Goal: Complete application form

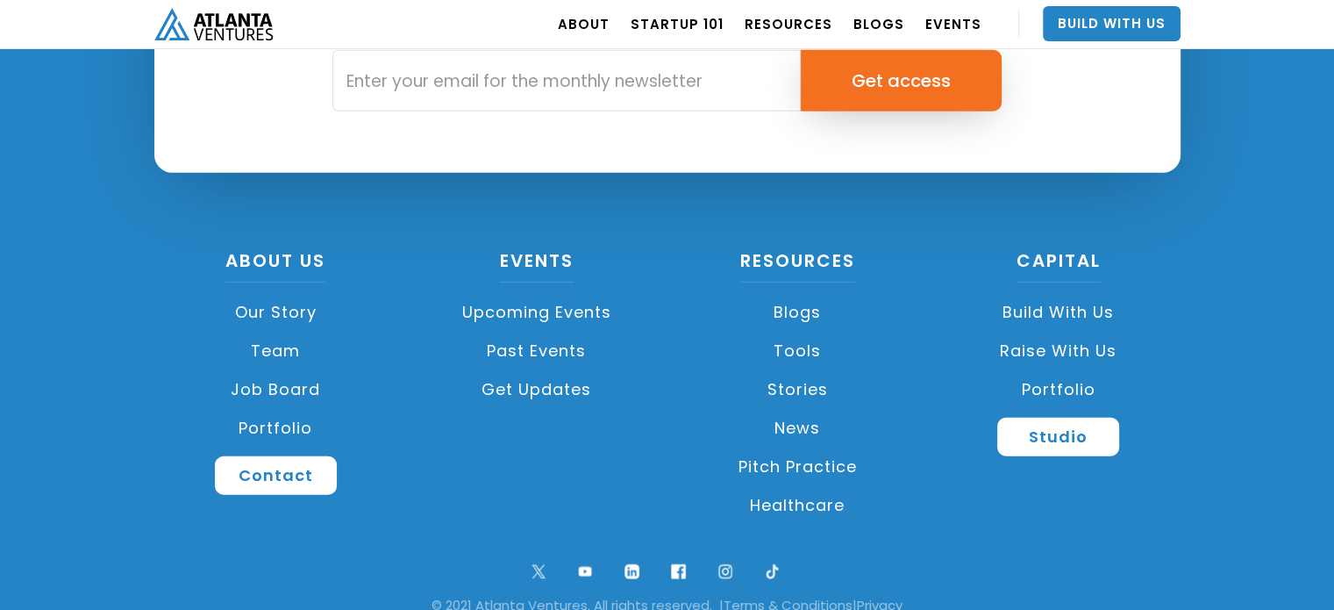
scroll to position [4251, 0]
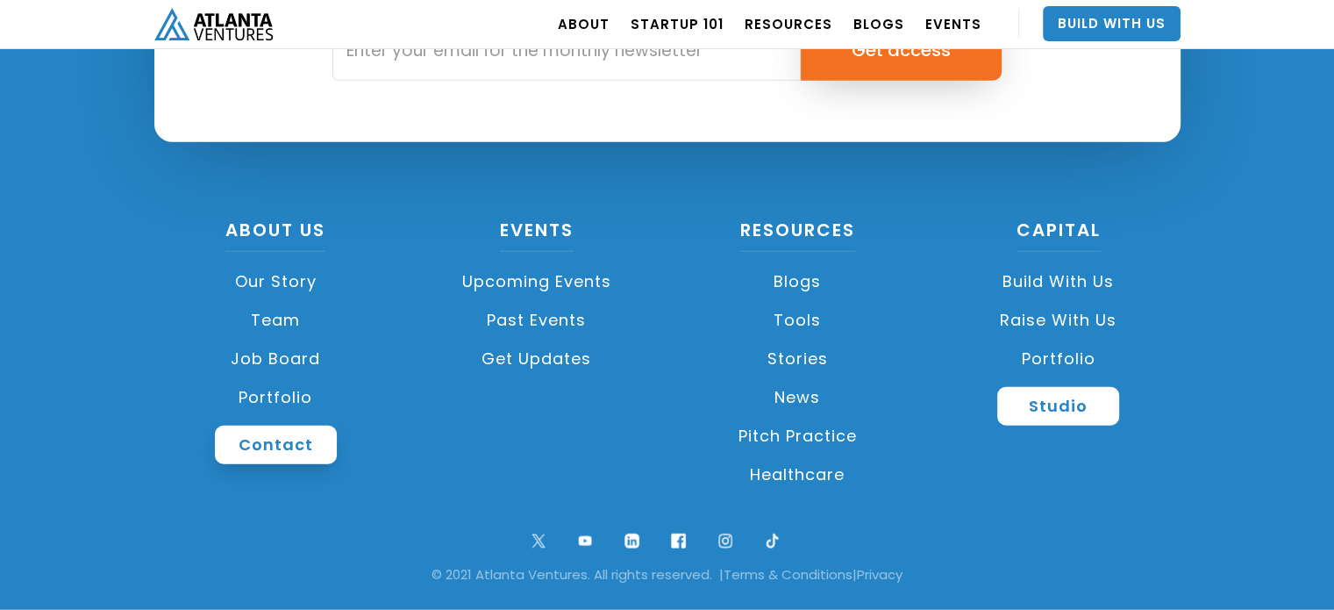
click at [284, 443] on link "Contact" at bounding box center [276, 445] width 122 height 39
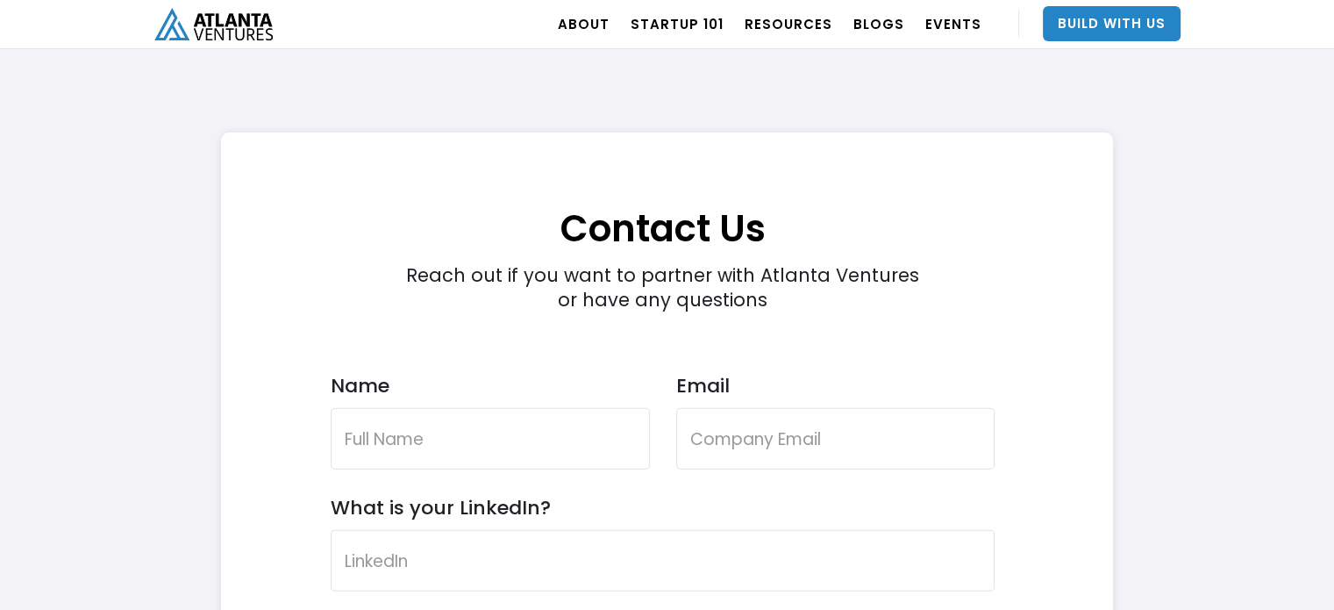
scroll to position [5138, 0]
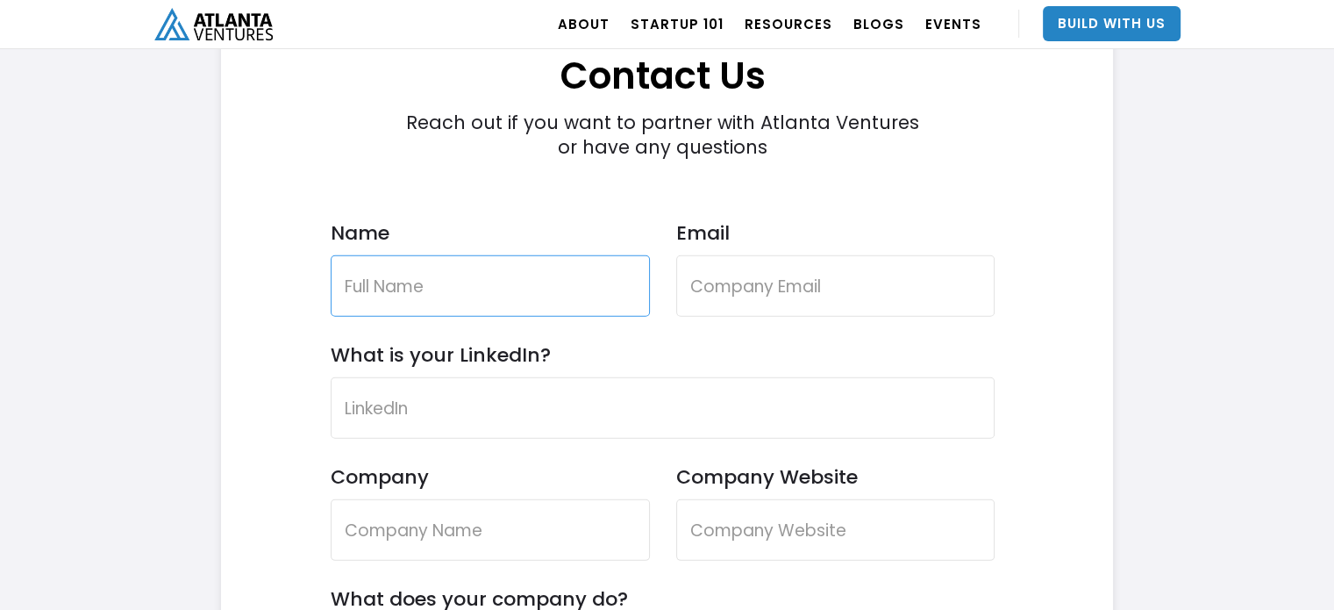
click at [499, 290] on input "Name" at bounding box center [490, 285] width 319 height 61
type input "[PERSON_NAME]"
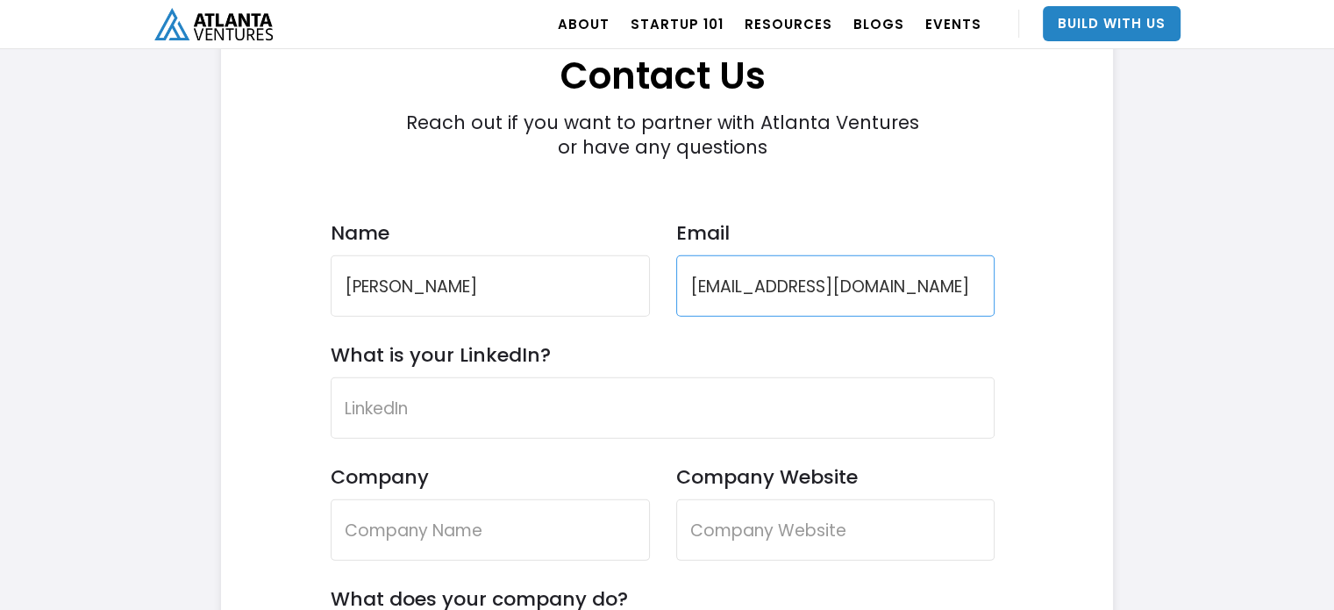
click at [923, 278] on input "[EMAIL_ADDRESS][DOMAIN_NAME]" at bounding box center [835, 285] width 319 height 61
type input "e"
type input "[EMAIL_ADDRESS][DOMAIN_NAME]"
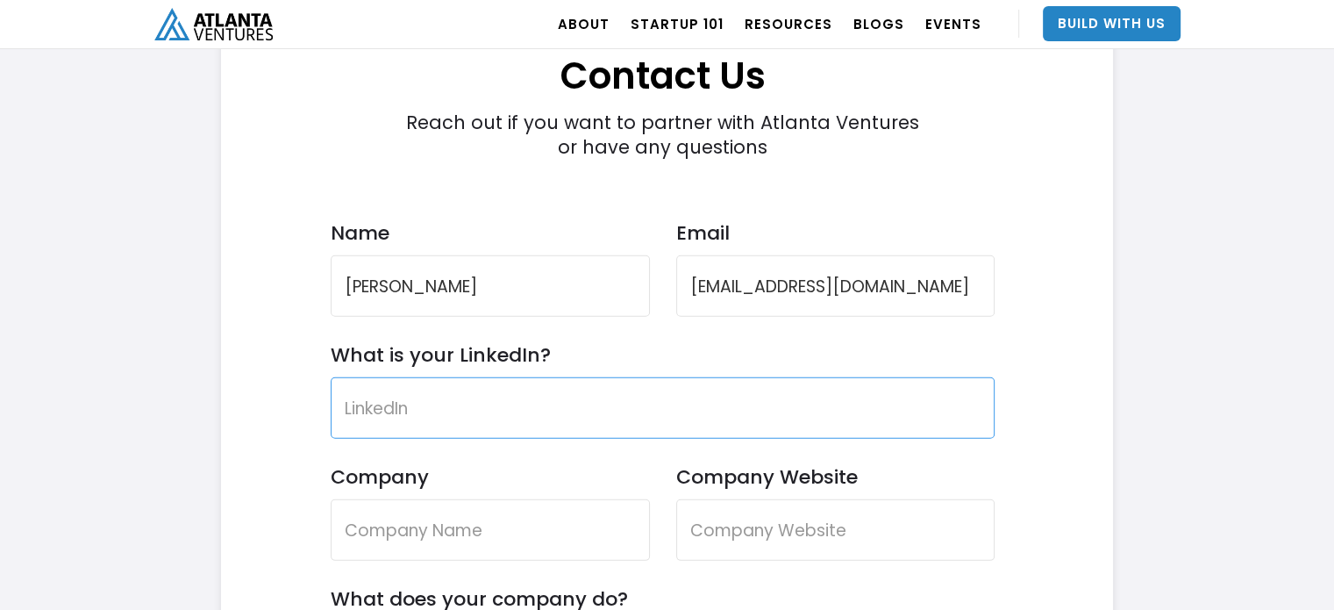
click at [613, 391] on input "What is your LinkedIn?" at bounding box center [663, 407] width 665 height 61
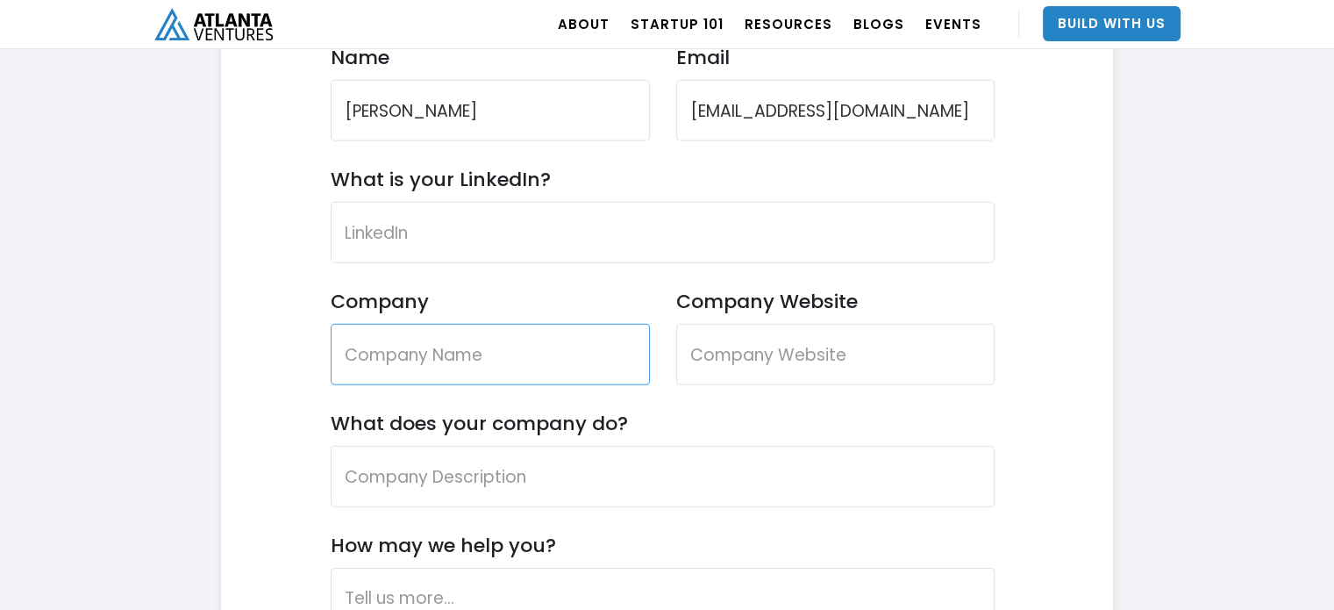
click at [554, 358] on input "Company" at bounding box center [490, 354] width 319 height 61
type input "Skyline Seven Real Estate"
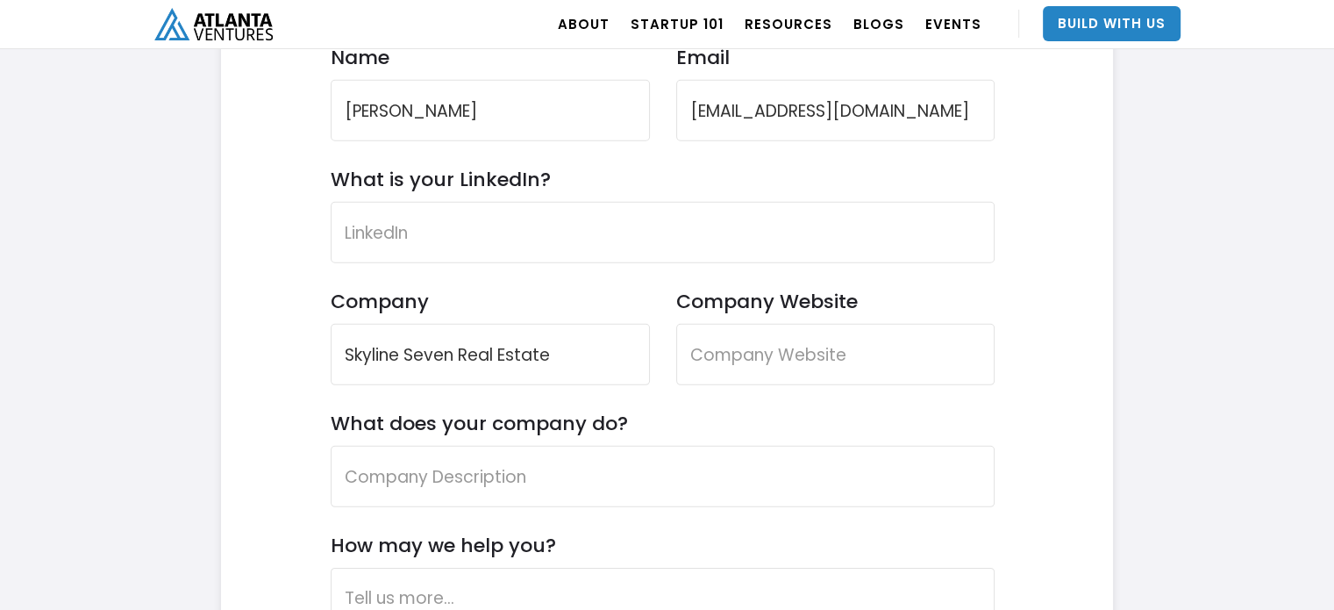
type input "Skyline Seven Real Estate"
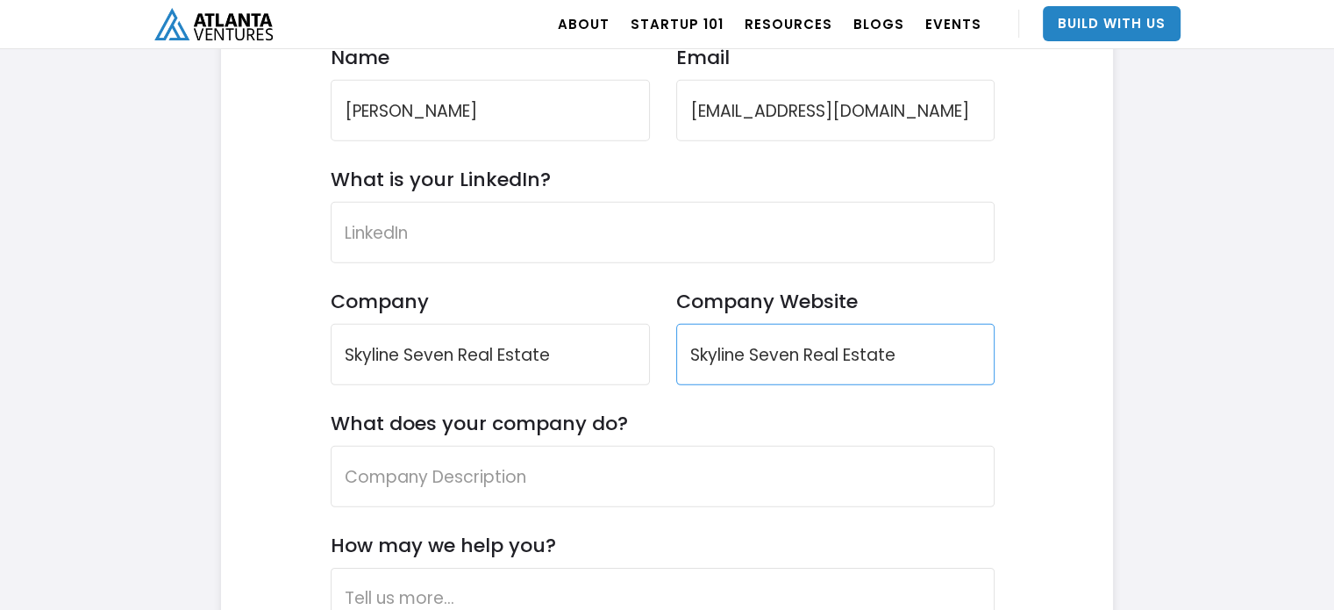
type input "Skyline Seven Real Estate"
click at [934, 352] on input "Skyline Seven Real Estate" at bounding box center [835, 354] width 319 height 61
type input "S"
type input "[DOMAIN_NAME]"
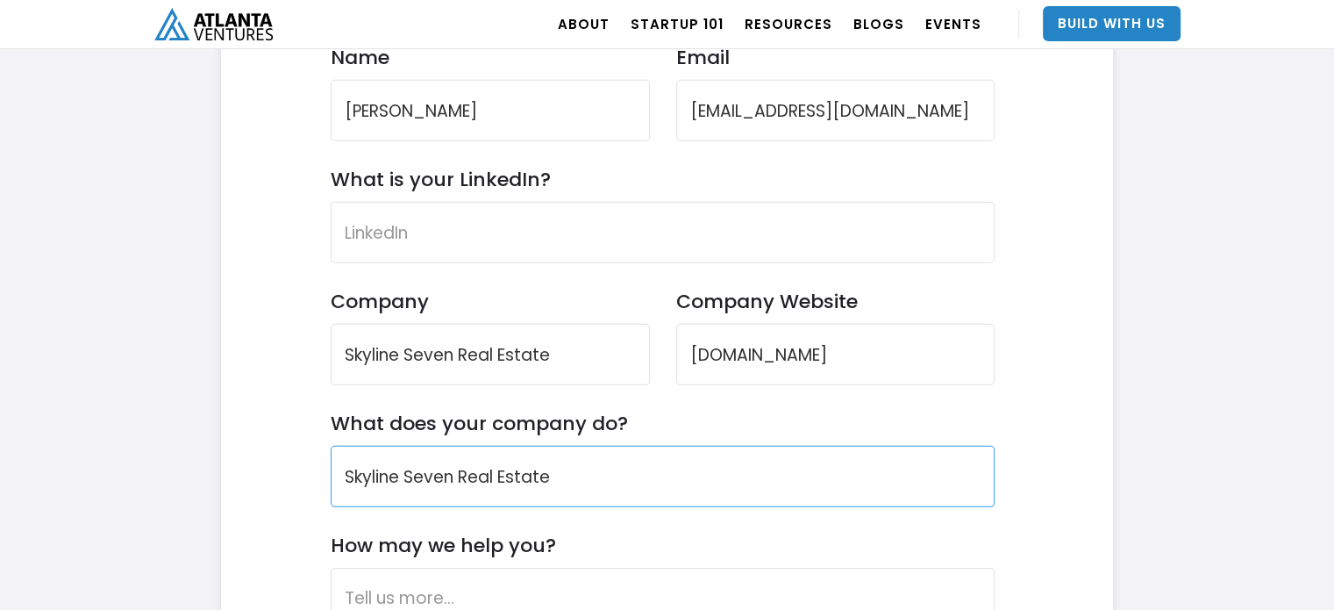
click at [568, 470] on input "Skyline Seven Real Estate" at bounding box center [663, 476] width 665 height 61
type input "S"
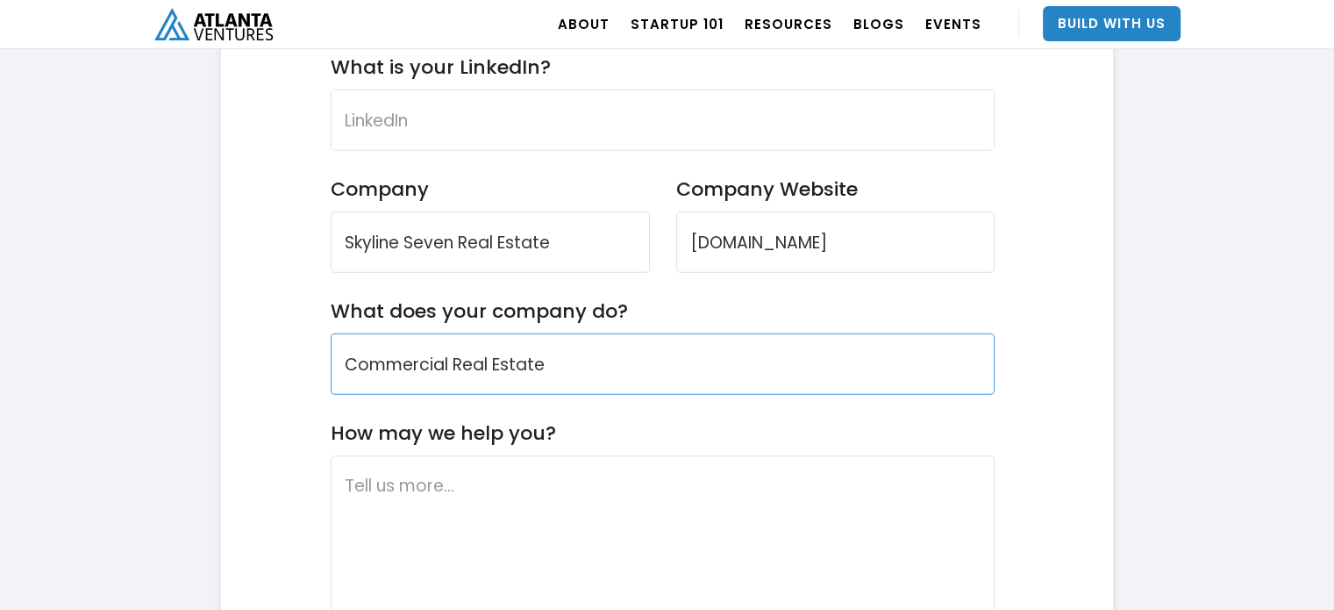
scroll to position [5577, 0]
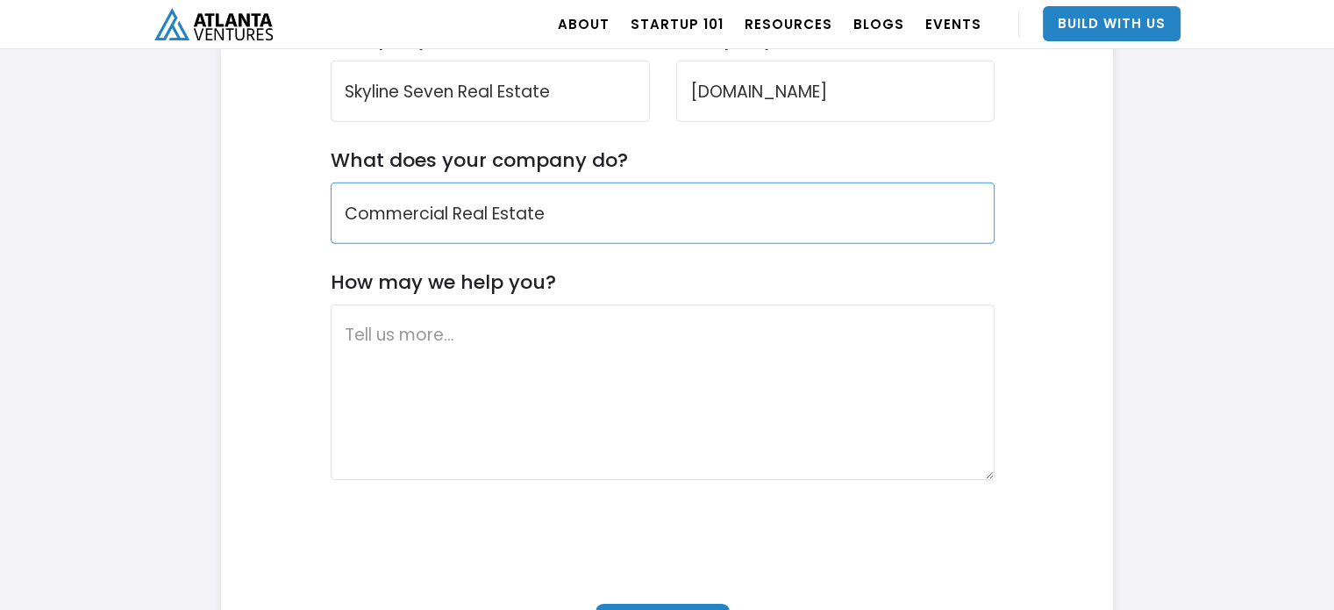
type input "Commercial Real Estate"
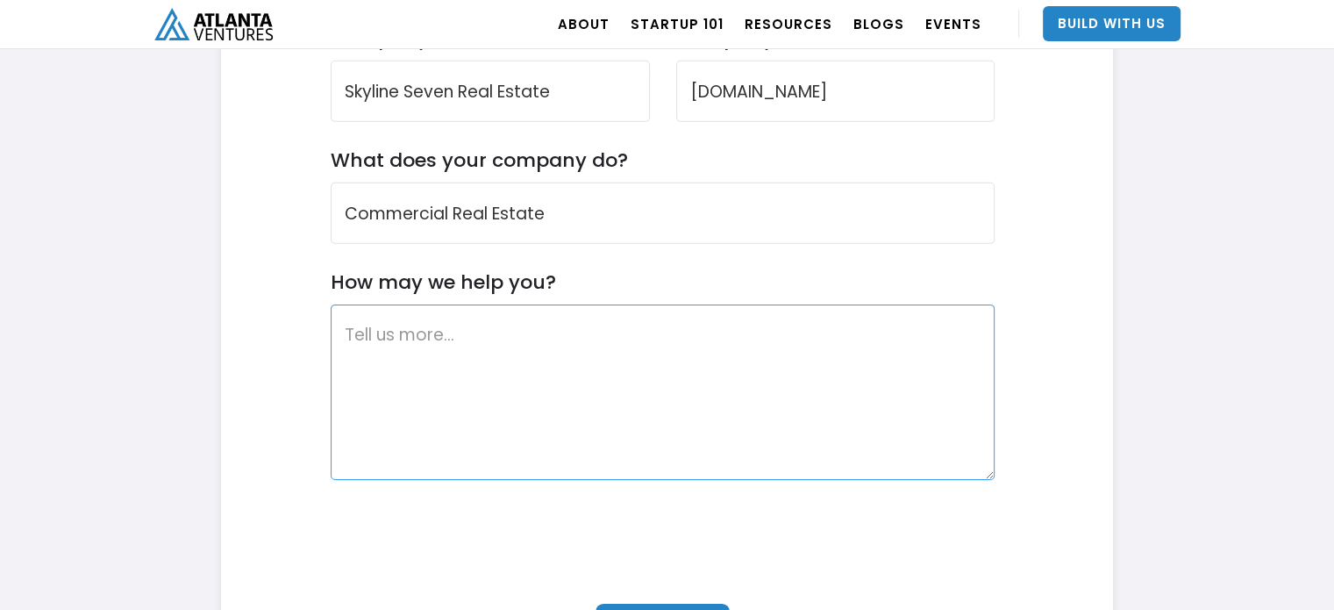
click at [407, 327] on textarea "How may we help you?" at bounding box center [663, 391] width 665 height 175
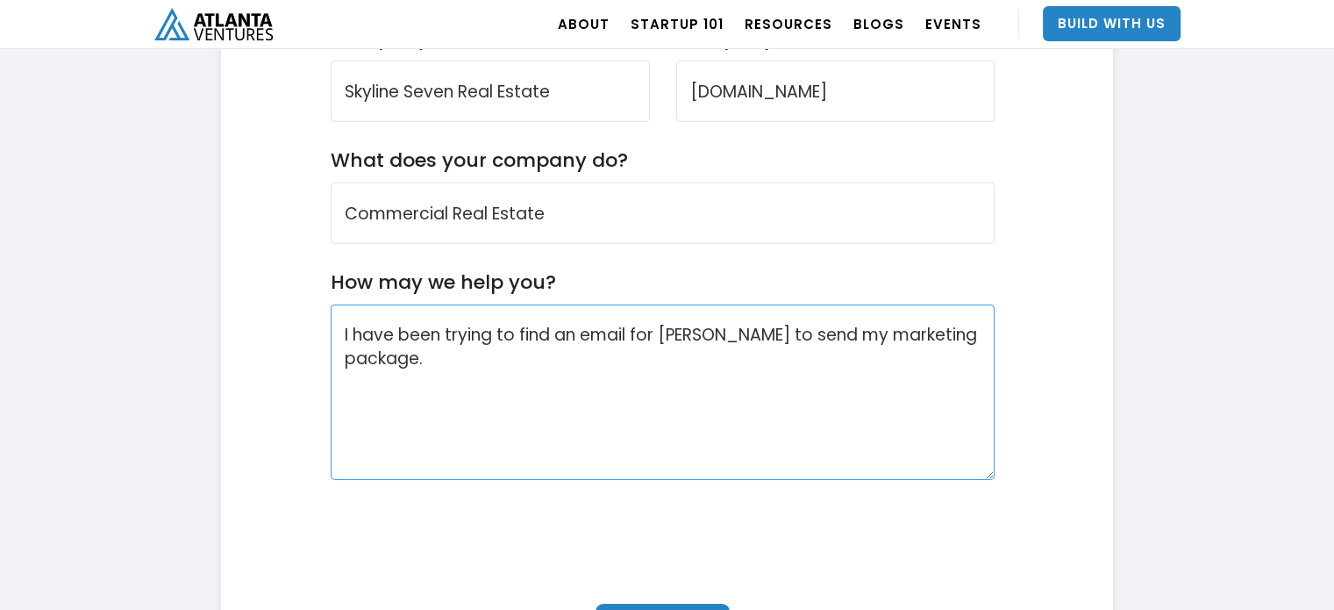
click at [463, 356] on textarea "I have been trying to find an email for [PERSON_NAME] to send my marketing pack…" at bounding box center [663, 391] width 665 height 175
paste textarea "We are selling the 3 lower floors of 200 Peachtree (previously [PERSON_NAME] / …"
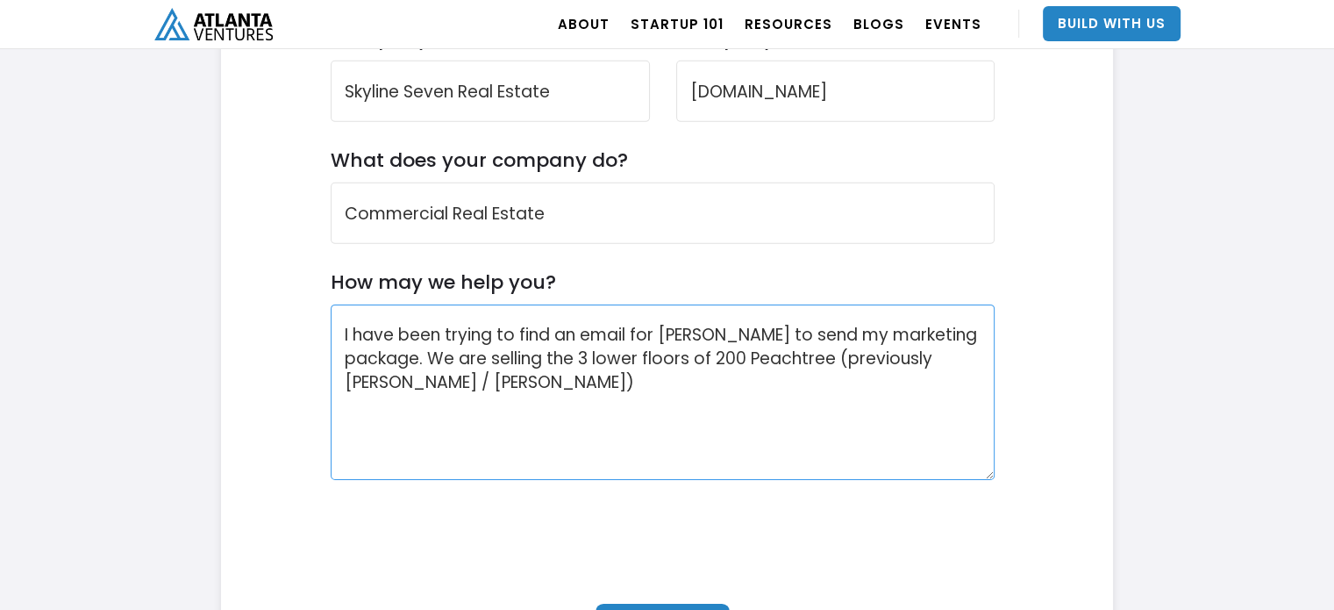
click at [586, 380] on textarea "I have been trying to find an email for [PERSON_NAME] to send my marketing pack…" at bounding box center [663, 391] width 665 height 175
paste textarea "It is primarily used for event space, but it could be converted to a number of …"
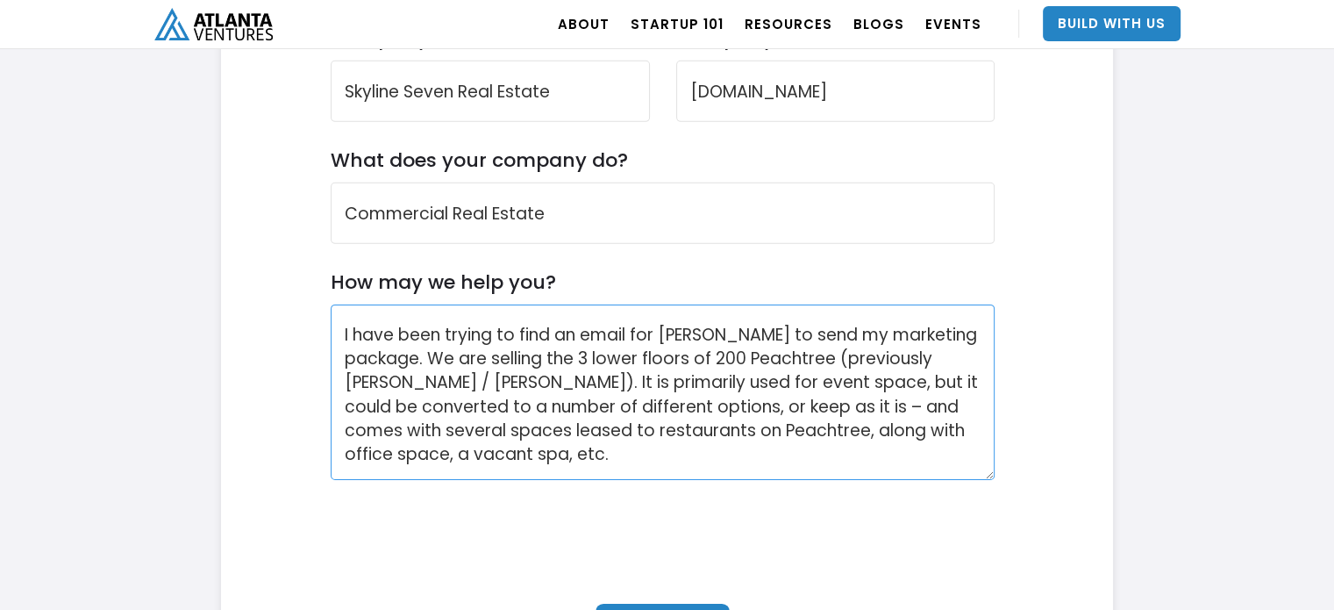
click at [503, 378] on textarea "I have been trying to find an email for [PERSON_NAME] to send my marketing pack…" at bounding box center [663, 391] width 665 height 175
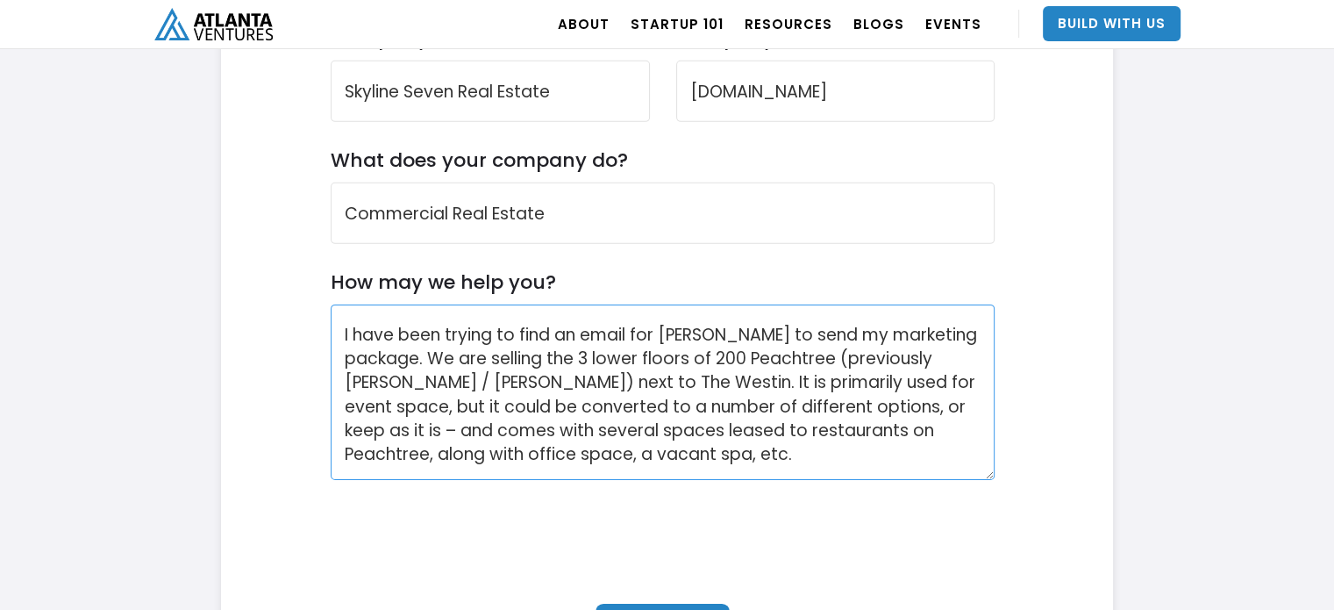
click at [772, 461] on textarea "I have been trying to find an email for [PERSON_NAME] to send my marketing pack…" at bounding box center [663, 391] width 665 height 175
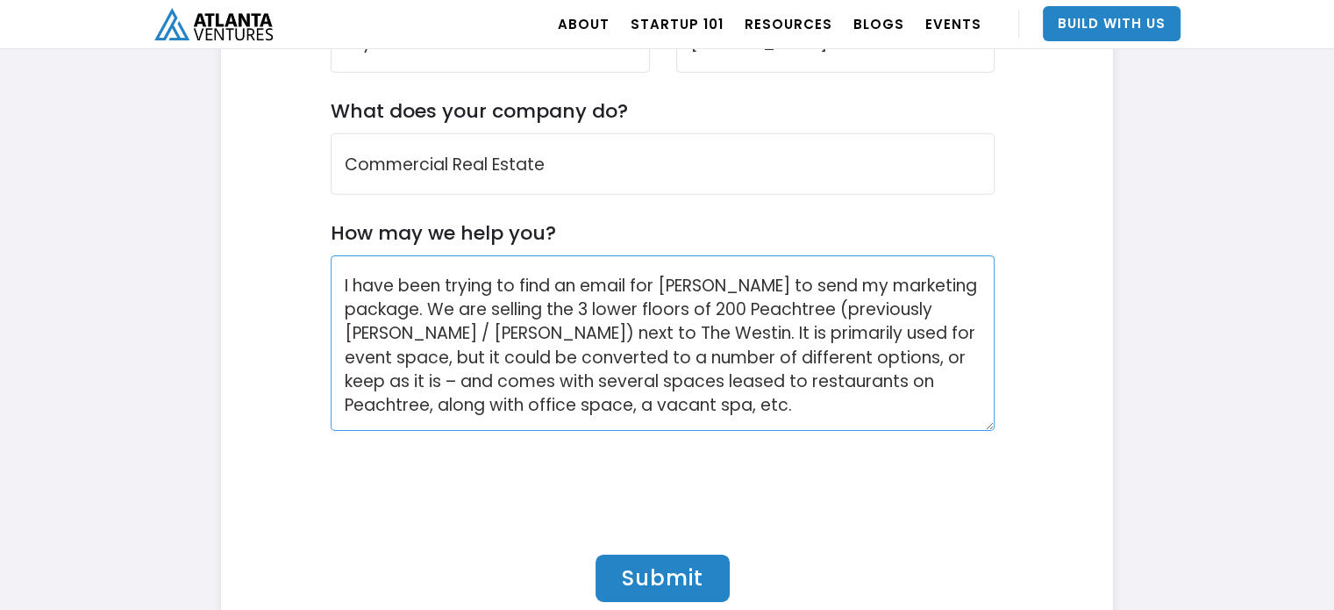
scroll to position [5665, 0]
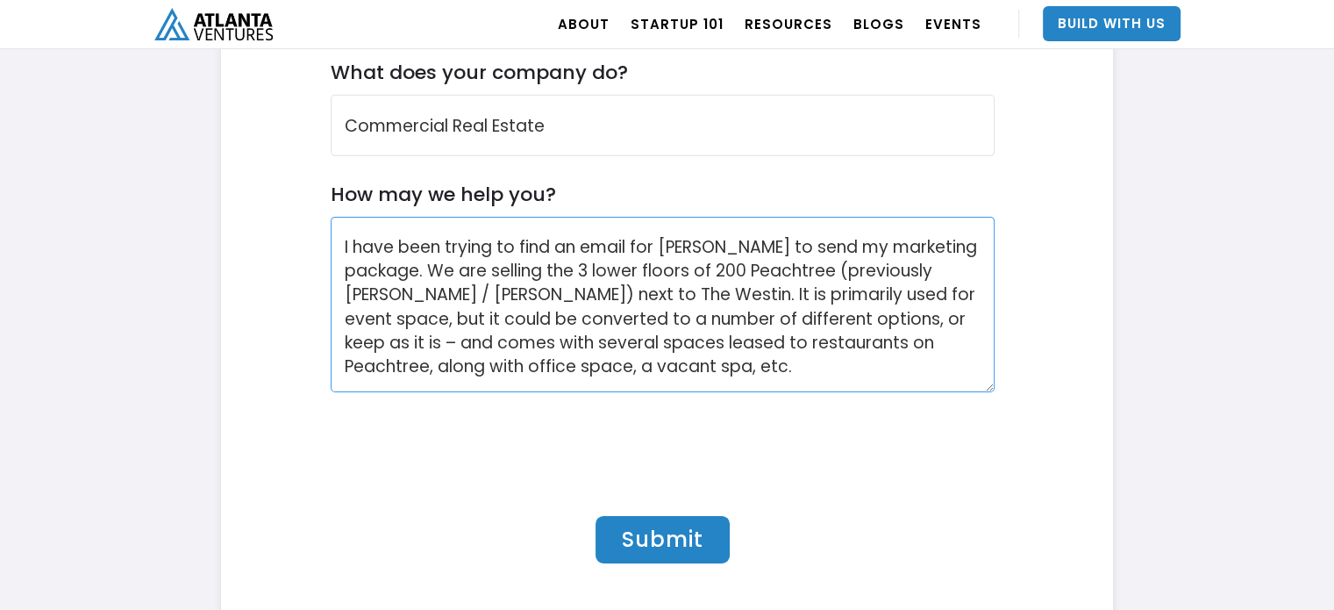
type textarea "I have been trying to find an email for [PERSON_NAME] to send my marketing pack…"
click at [660, 545] on input "Submit" at bounding box center [663, 539] width 134 height 47
type input "Please wait..."
